Goal: Task Accomplishment & Management: Manage account settings

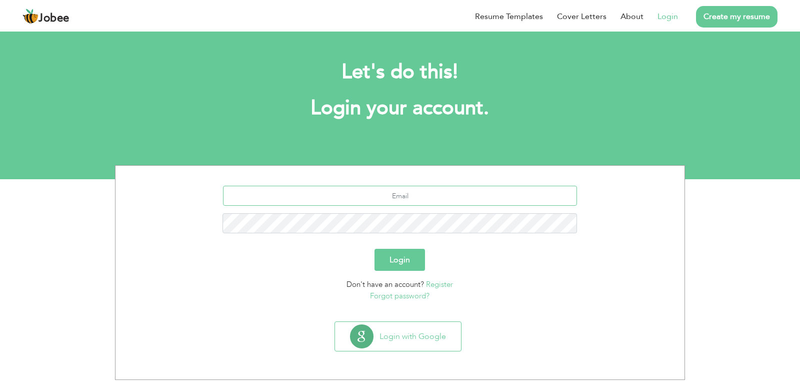
click at [388, 200] on input "text" at bounding box center [400, 196] width 355 height 20
type input "s"
type input "[EMAIL_ADDRESS][DOMAIN_NAME]"
click at [397, 256] on button "Login" at bounding box center [400, 260] width 51 height 22
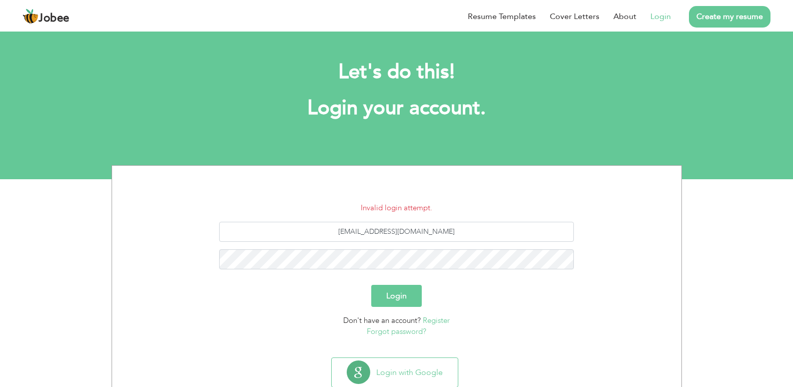
click at [400, 293] on button "Login" at bounding box center [396, 296] width 51 height 22
click at [400, 297] on button "Login" at bounding box center [396, 296] width 51 height 22
click at [400, 294] on button "Login" at bounding box center [396, 296] width 51 height 22
click at [411, 331] on link "Forgot password?" at bounding box center [397, 331] width 60 height 10
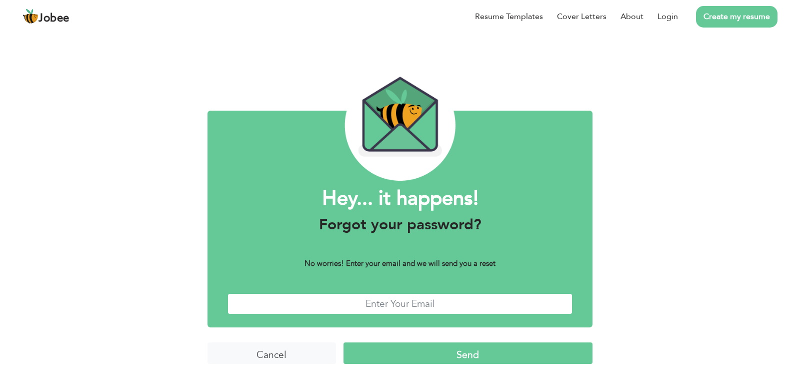
click at [412, 310] on input "text" at bounding box center [400, 304] width 345 height 22
type input "[EMAIL_ADDRESS][DOMAIN_NAME]"
click at [444, 362] on input "Send" at bounding box center [468, 353] width 249 height 22
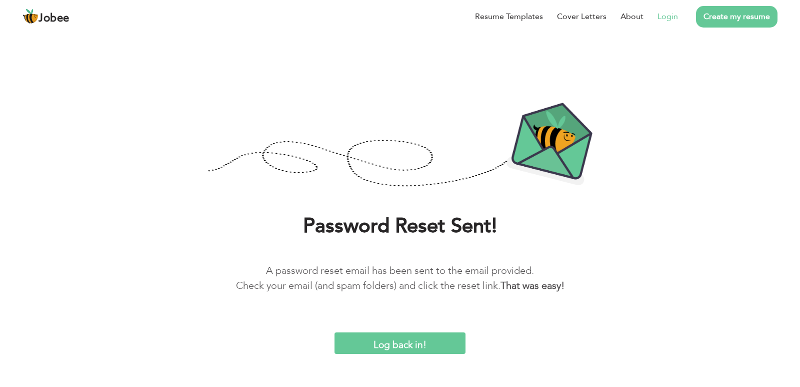
click at [669, 18] on link "Login" at bounding box center [668, 17] width 21 height 12
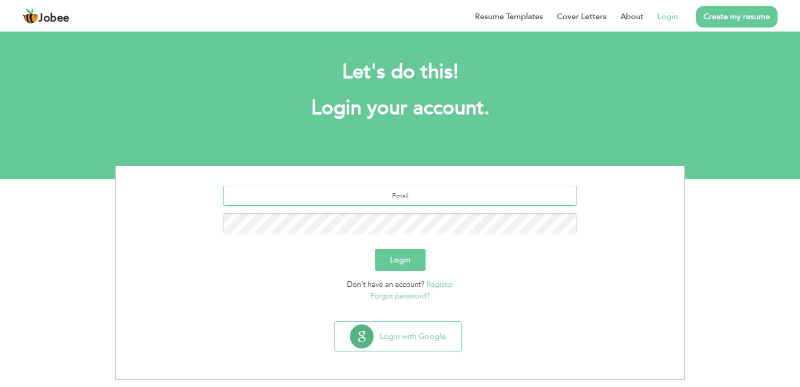
click at [415, 197] on input "text" at bounding box center [400, 196] width 355 height 20
type input "[EMAIL_ADDRESS][DOMAIN_NAME]"
click at [406, 256] on button "Login" at bounding box center [400, 260] width 51 height 22
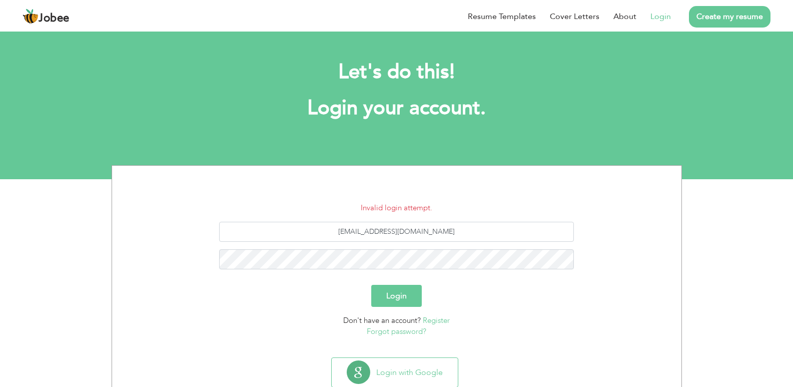
click at [405, 296] on button "Login" at bounding box center [396, 296] width 51 height 22
click at [406, 334] on link "Forgot password?" at bounding box center [397, 331] width 60 height 10
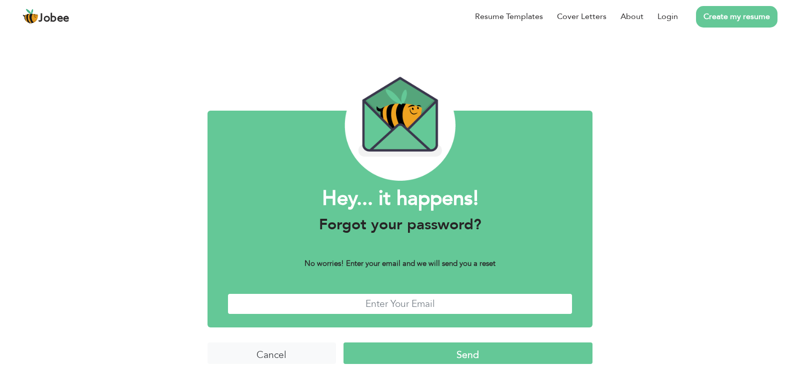
click at [439, 302] on input "text" at bounding box center [400, 304] width 345 height 22
type input "samiullahbhatti83@gmail.com"
click at [428, 362] on input "Send" at bounding box center [468, 353] width 249 height 22
